Goal: Understand process/instructions

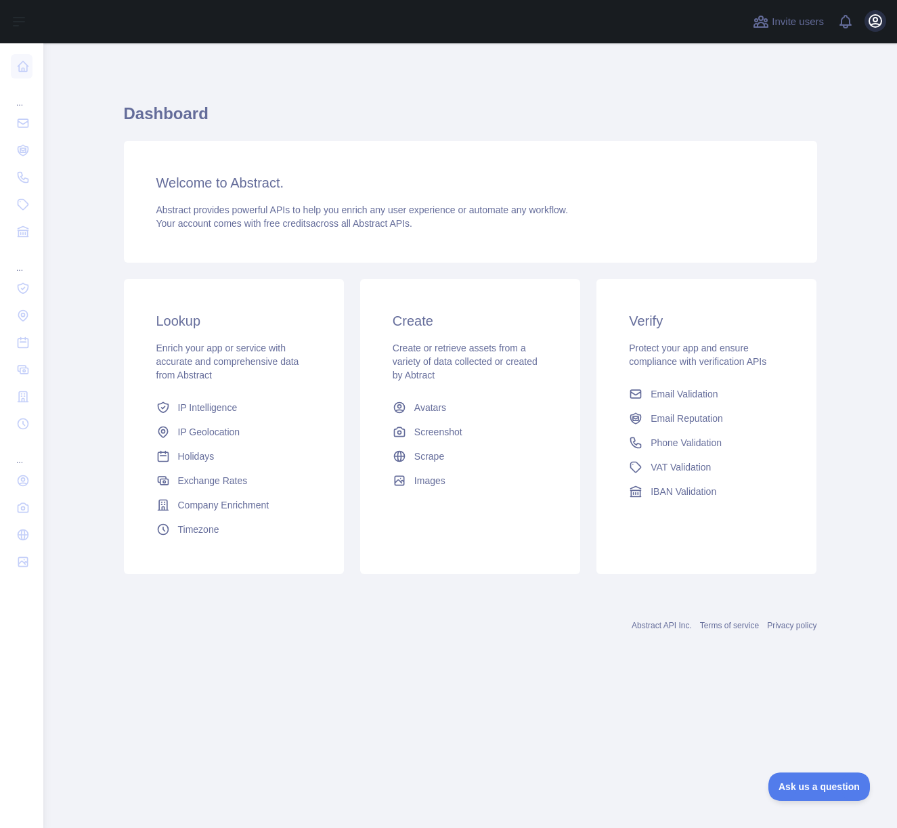
click at [883, 22] on button "Open user menu" at bounding box center [876, 21] width 22 height 22
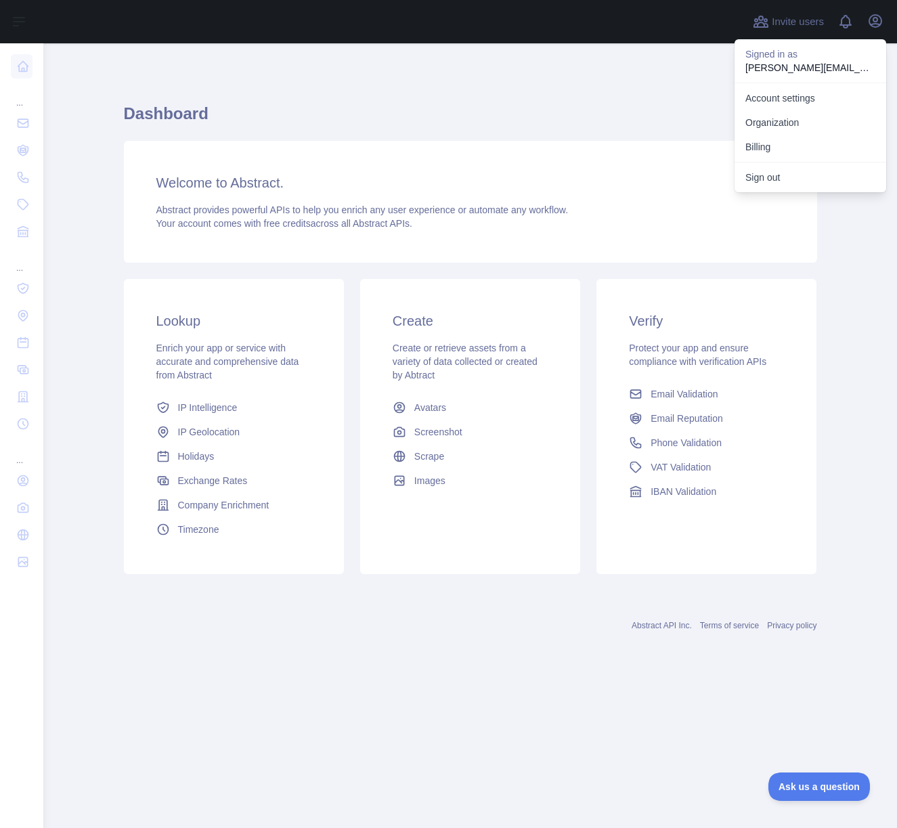
click at [577, 80] on div "Dashboard Welcome to Abstract. Abstract provides powerful APIs to help you enri…" at bounding box center [470, 334] width 693 height 517
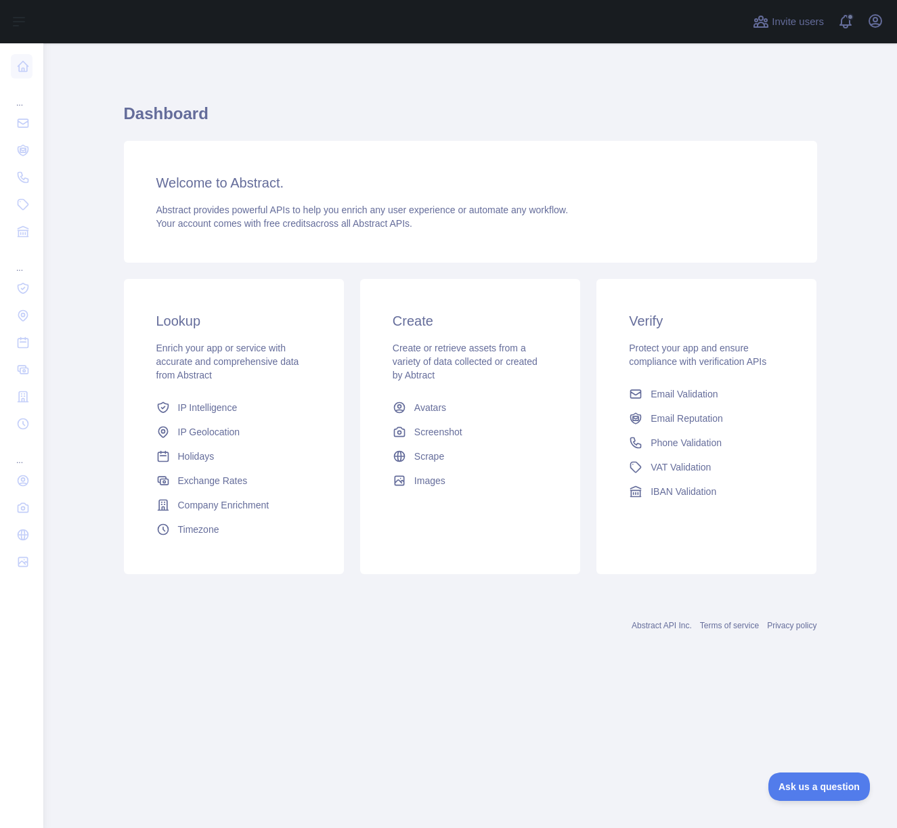
click at [211, 182] on h3 "Welcome to Abstract." at bounding box center [470, 182] width 628 height 19
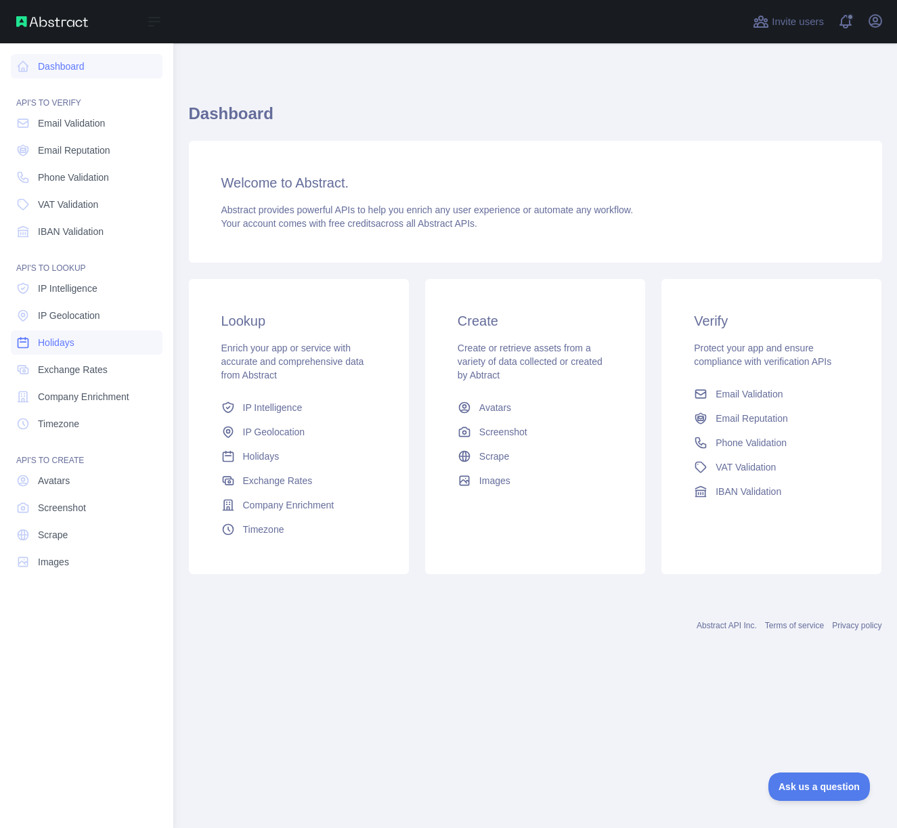
click at [71, 339] on span "Holidays" at bounding box center [56, 343] width 37 height 14
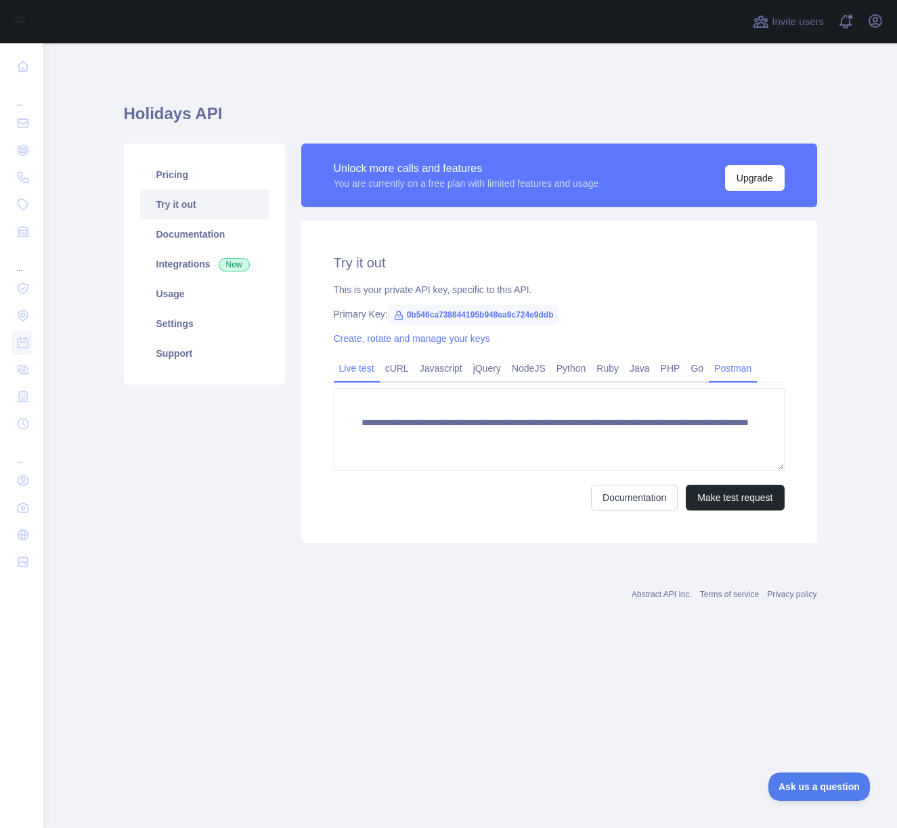
click at [726, 368] on link "Postman" at bounding box center [733, 369] width 48 height 22
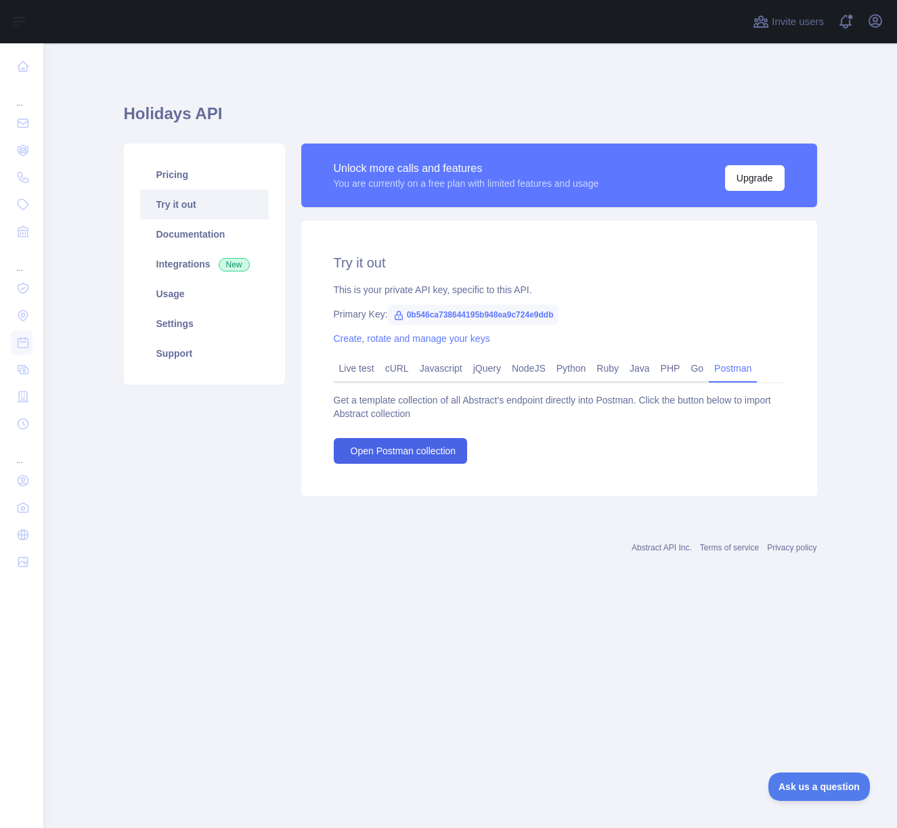
click at [438, 452] on span "Open Postman collection" at bounding box center [404, 451] width 106 height 14
click at [869, 23] on icon "button" at bounding box center [876, 21] width 16 height 16
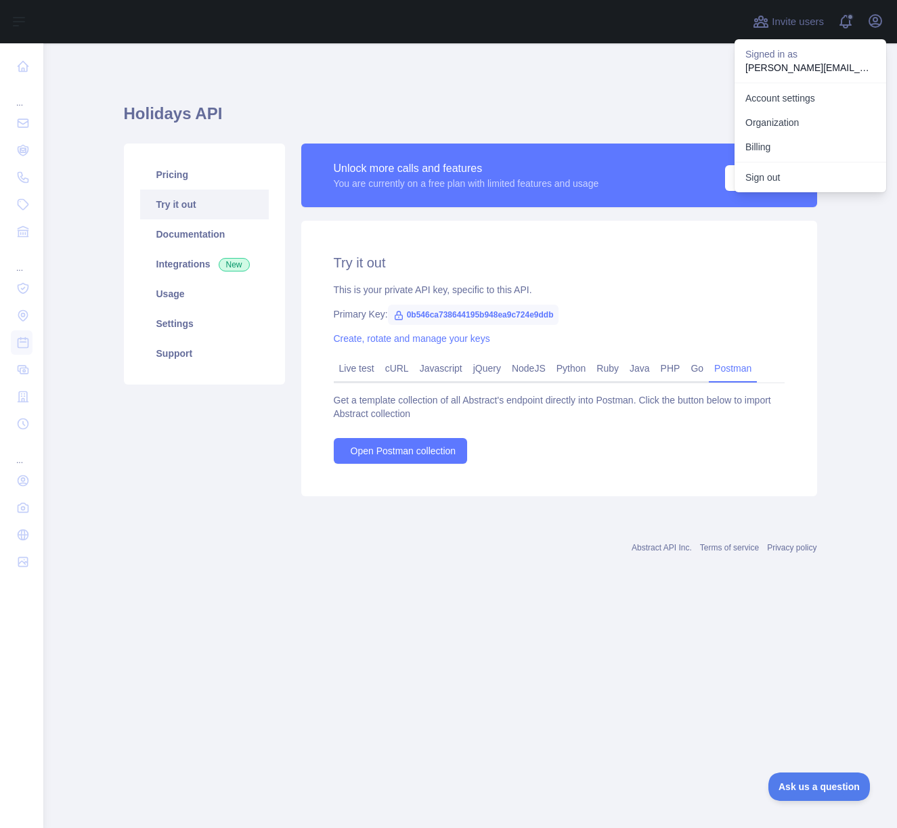
click at [636, 64] on div "Holidays API Pricing Try it out Documentation Integrations New Usage Settings S…" at bounding box center [470, 319] width 693 height 553
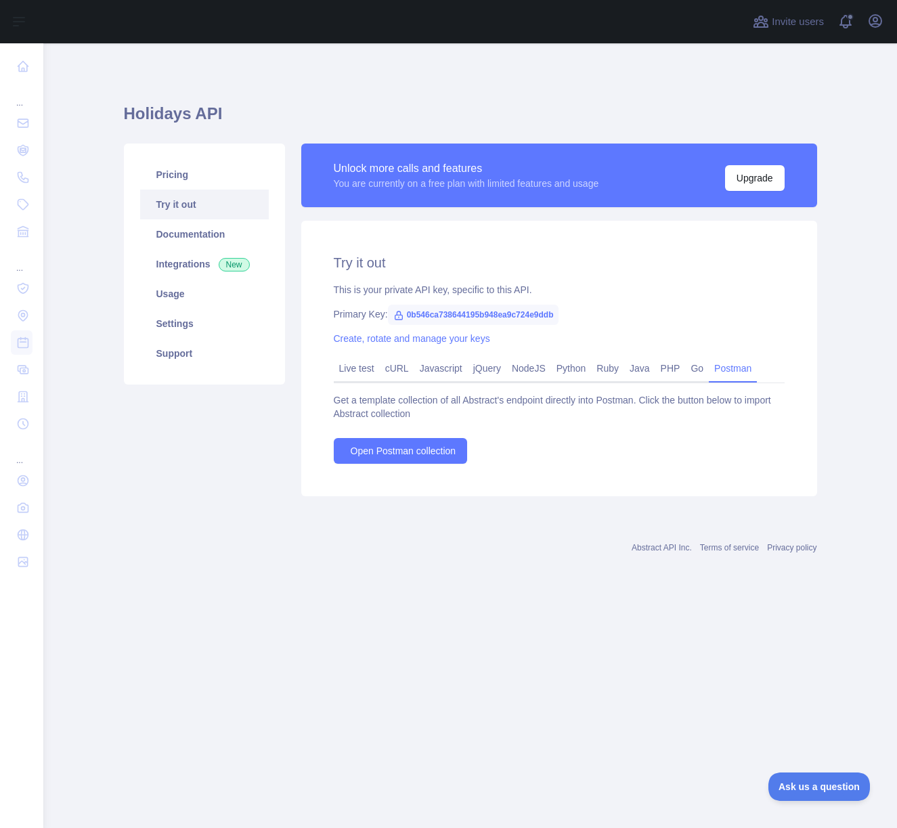
click at [602, 324] on div "Try it out This is your private API key, specific to this API. Primary Key: 0b5…" at bounding box center [559, 359] width 516 height 276
